Goal: Check status: Check status

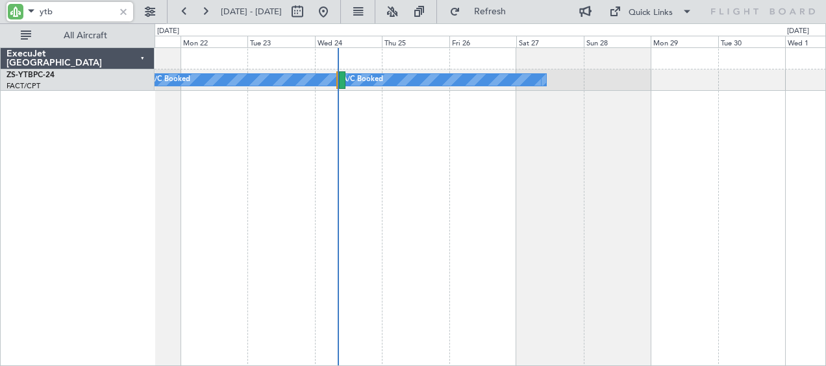
click at [343, 82] on div at bounding box center [342, 80] width 6 height 18
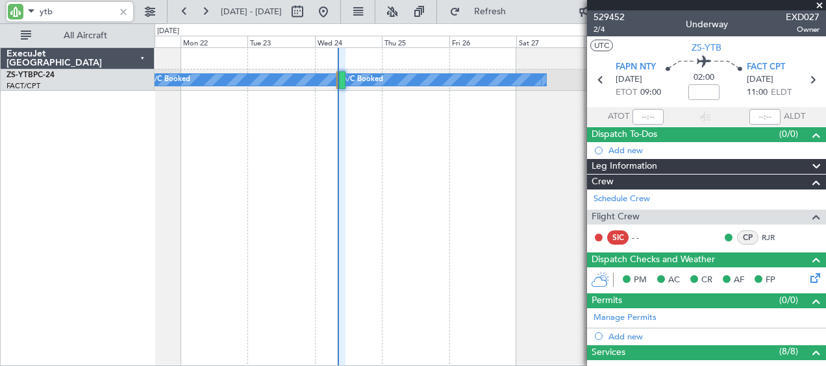
type input "ytb"
click at [126, 12] on div at bounding box center [123, 12] width 14 height 14
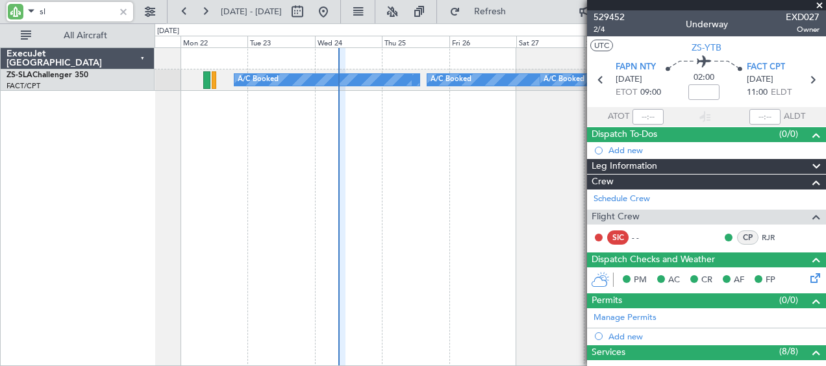
type input "sla"
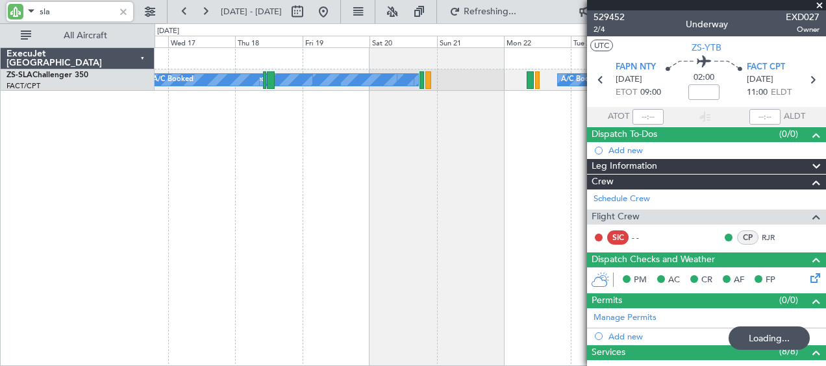
click at [273, 79] on div at bounding box center [271, 80] width 8 height 18
type input "11:41"
type input "14:05"
type input "2"
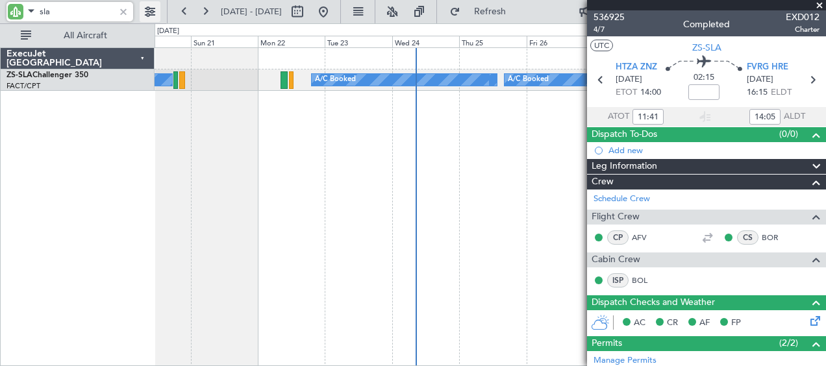
type input "sla"
click at [151, 12] on button at bounding box center [150, 11] width 21 height 21
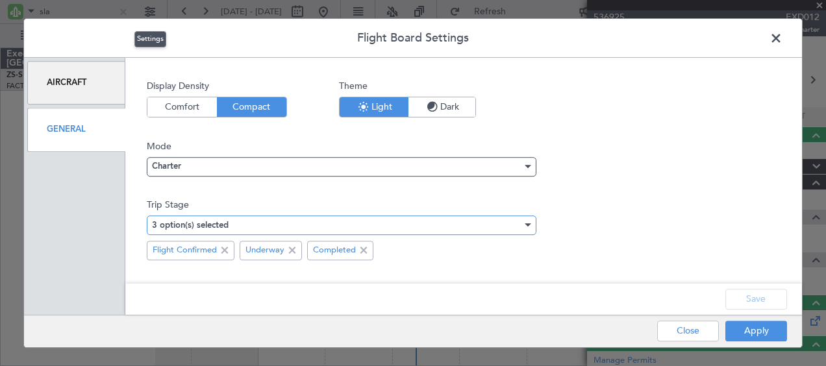
click at [413, 227] on div "3 option(s) selected" at bounding box center [337, 225] width 370 height 19
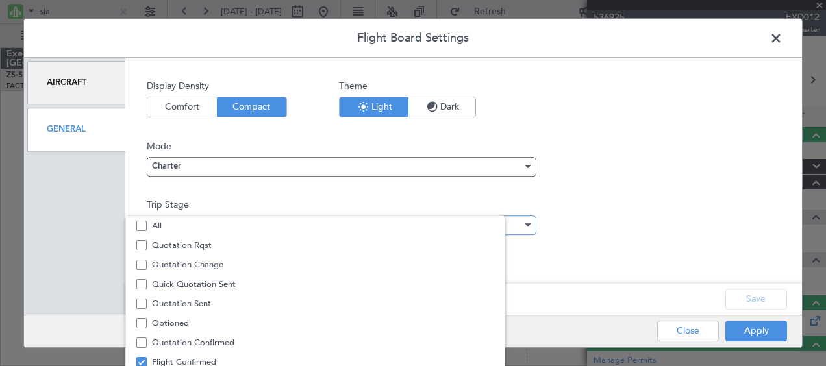
scroll to position [40, 0]
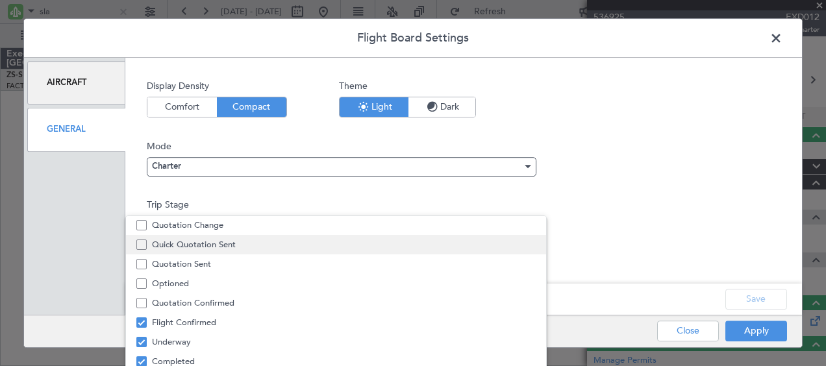
click at [211, 244] on span "Quick Quotation Sent" at bounding box center [344, 244] width 384 height 19
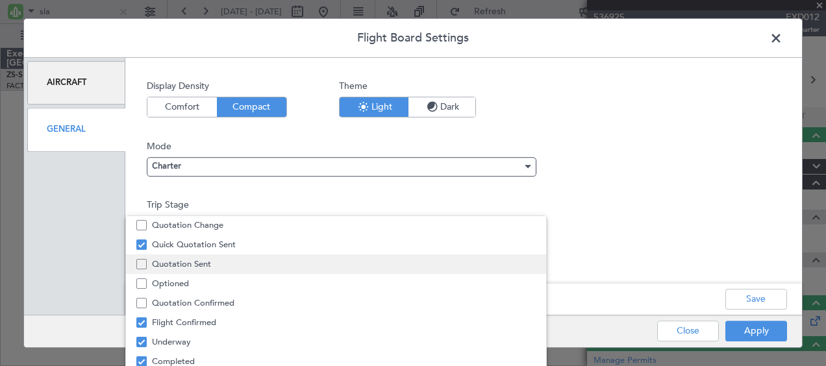
click at [194, 264] on span "Quotation Sent" at bounding box center [344, 263] width 384 height 19
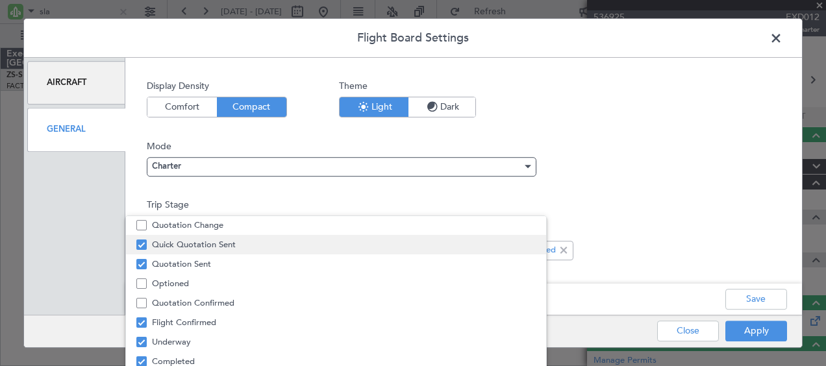
click at [142, 243] on mat-pseudo-checkbox at bounding box center [141, 245] width 10 height 10
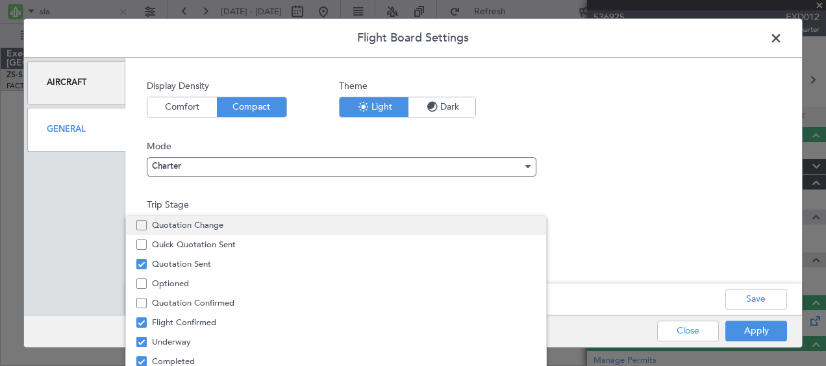
click at [144, 225] on mat-pseudo-checkbox at bounding box center [141, 225] width 10 height 10
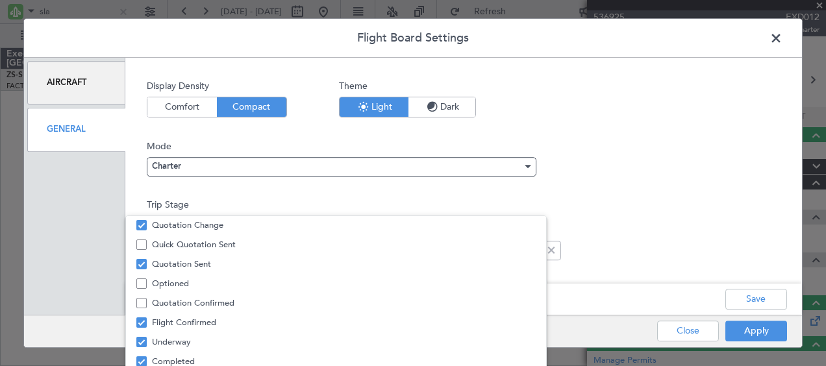
click at [763, 309] on div at bounding box center [413, 183] width 826 height 366
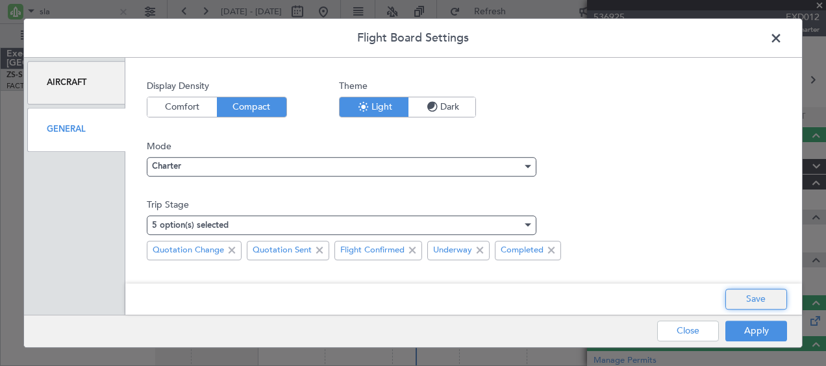
click at [756, 300] on button "Save" at bounding box center [756, 299] width 62 height 21
click at [766, 333] on button "Apply" at bounding box center [756, 331] width 62 height 21
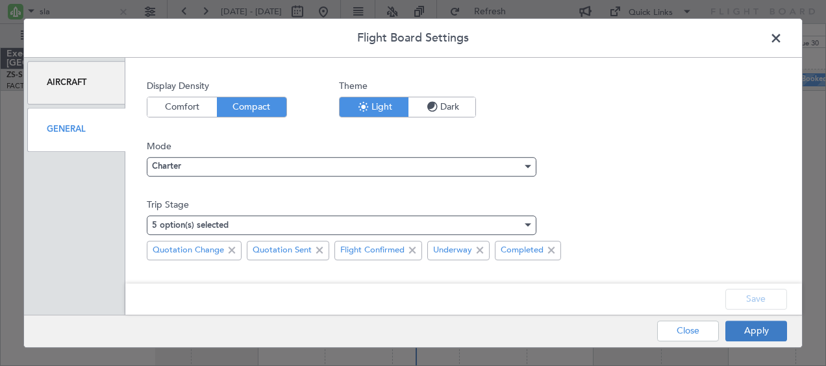
type input "0"
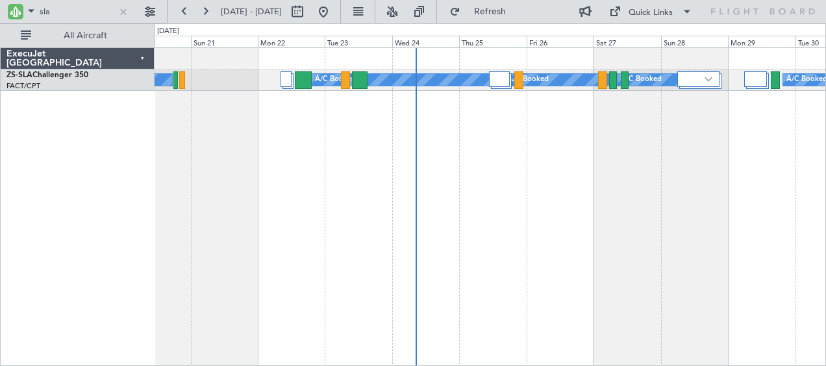
click at [617, 81] on div "A/C Booked" at bounding box center [661, 80] width 88 height 12
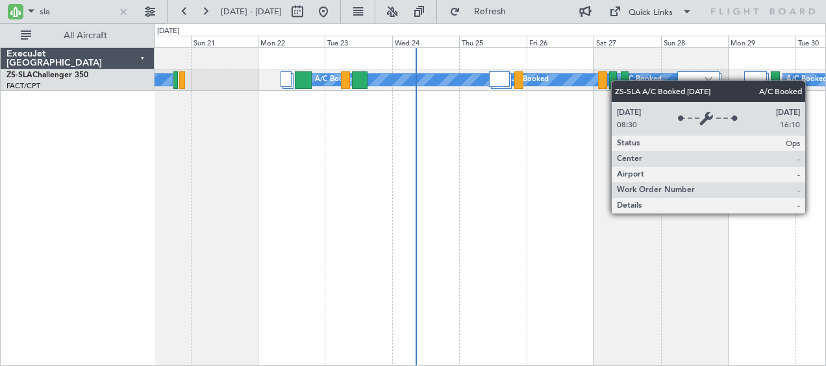
click at [609, 81] on div at bounding box center [613, 80] width 8 height 18
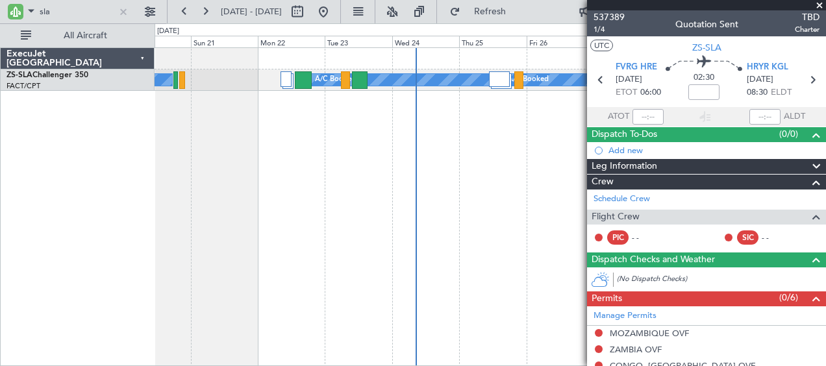
click at [606, 19] on span "537389" at bounding box center [608, 17] width 31 height 14
click at [353, 81] on div at bounding box center [359, 80] width 15 height 18
type input "6"
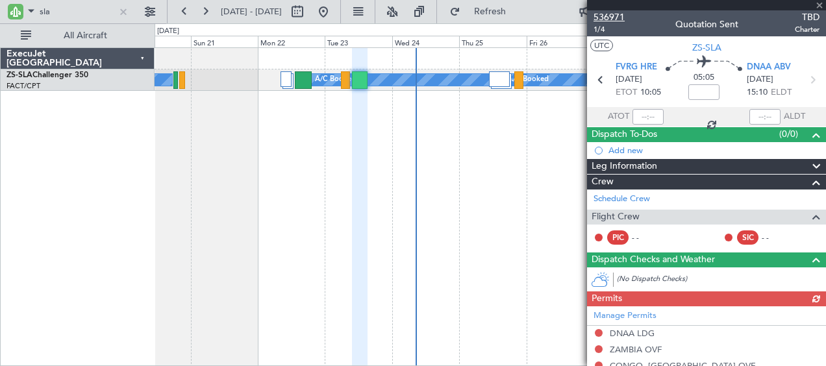
click at [612, 18] on span "536971" at bounding box center [608, 17] width 31 height 14
